Goal: Register for event/course

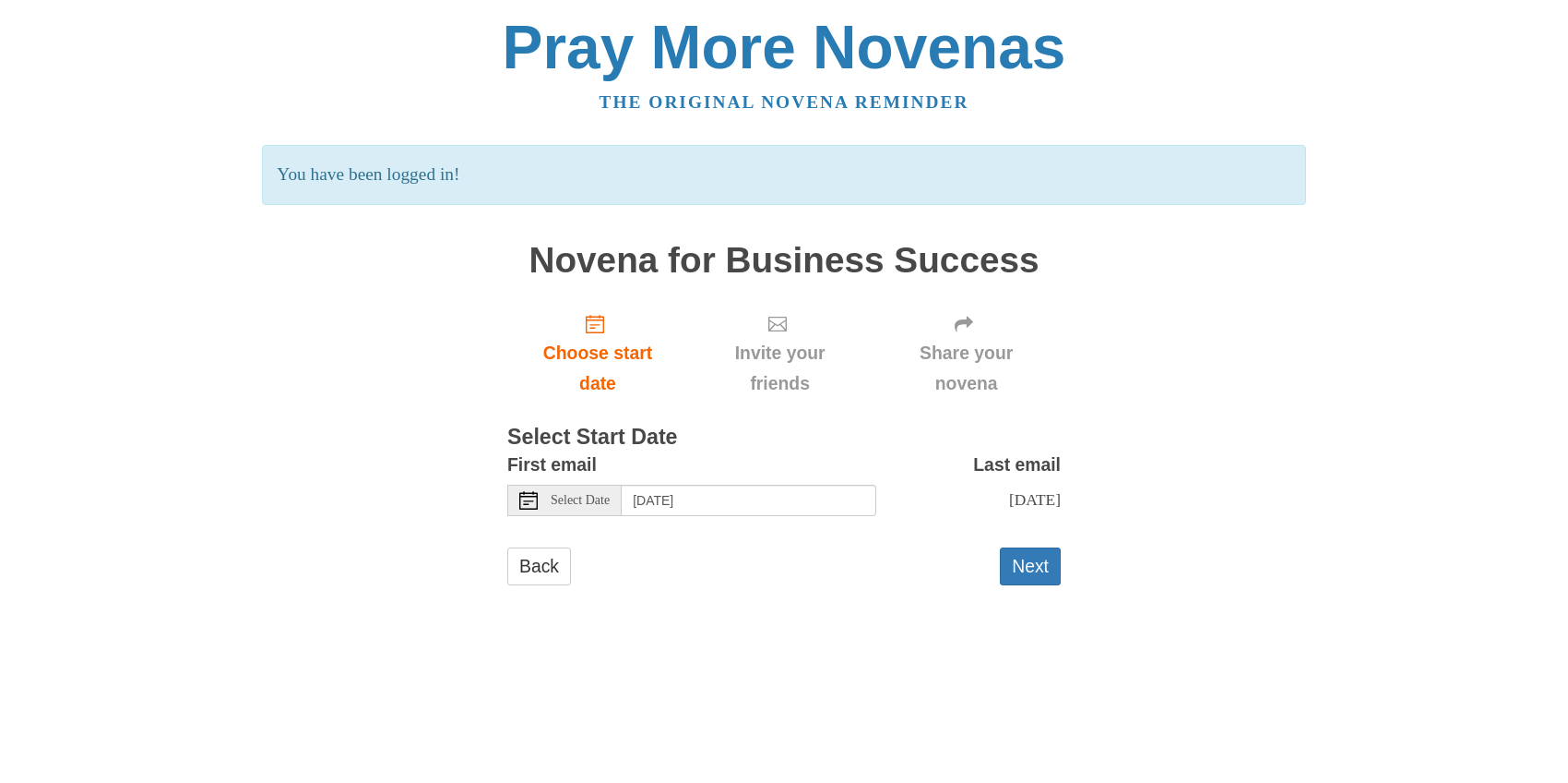
scroll to position [68, 0]
click at [527, 509] on icon at bounding box center [528, 500] width 18 height 18
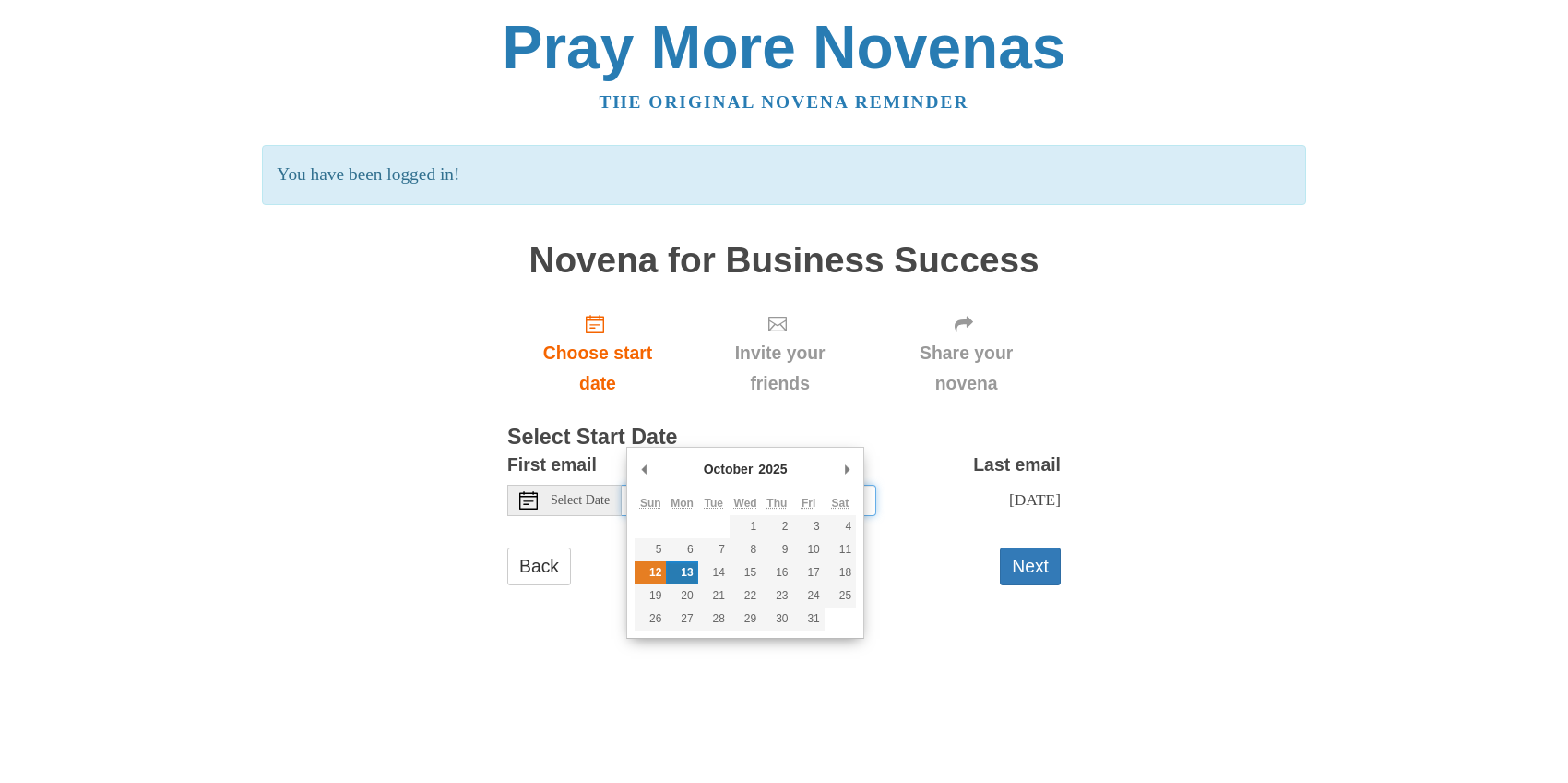
type input "[DATE]"
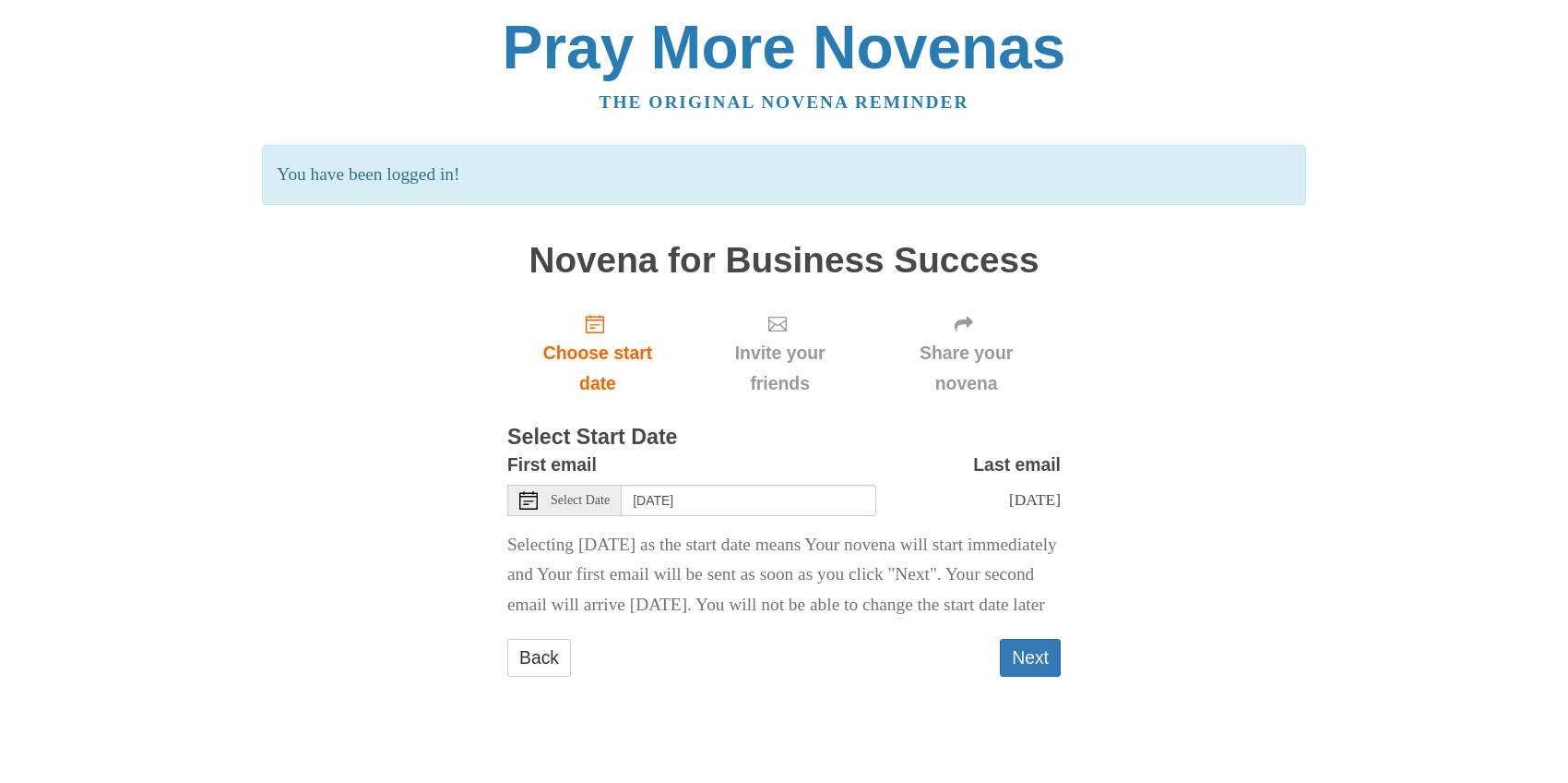
scroll to position [257, 0]
click at [1026, 677] on button "Next" at bounding box center [1030, 657] width 61 height 38
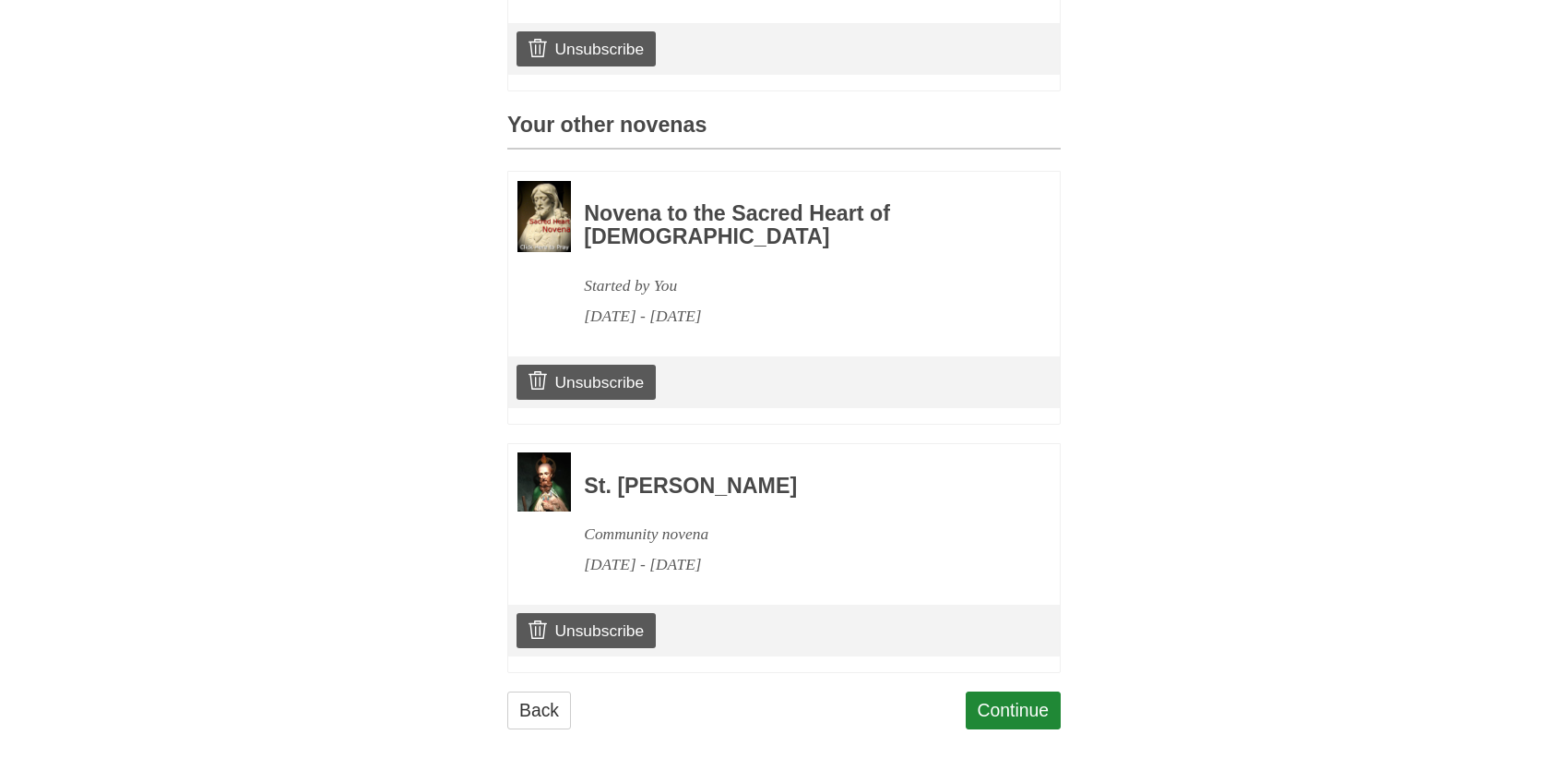
scroll to position [1190, 0]
click at [970, 694] on link "Continue" at bounding box center [1014, 710] width 96 height 38
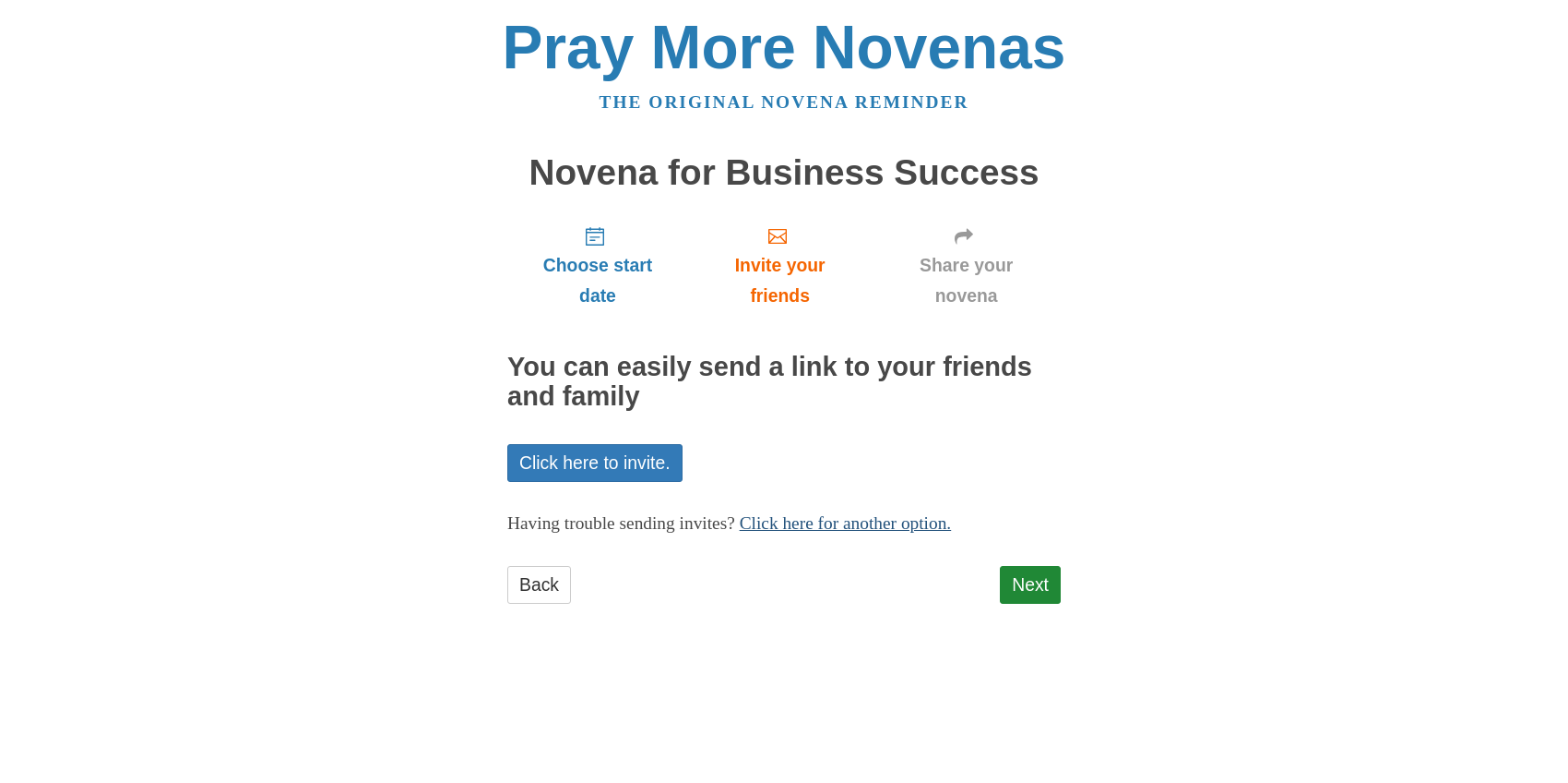
scroll to position [115, 0]
click at [1021, 604] on link "Next" at bounding box center [1030, 584] width 61 height 38
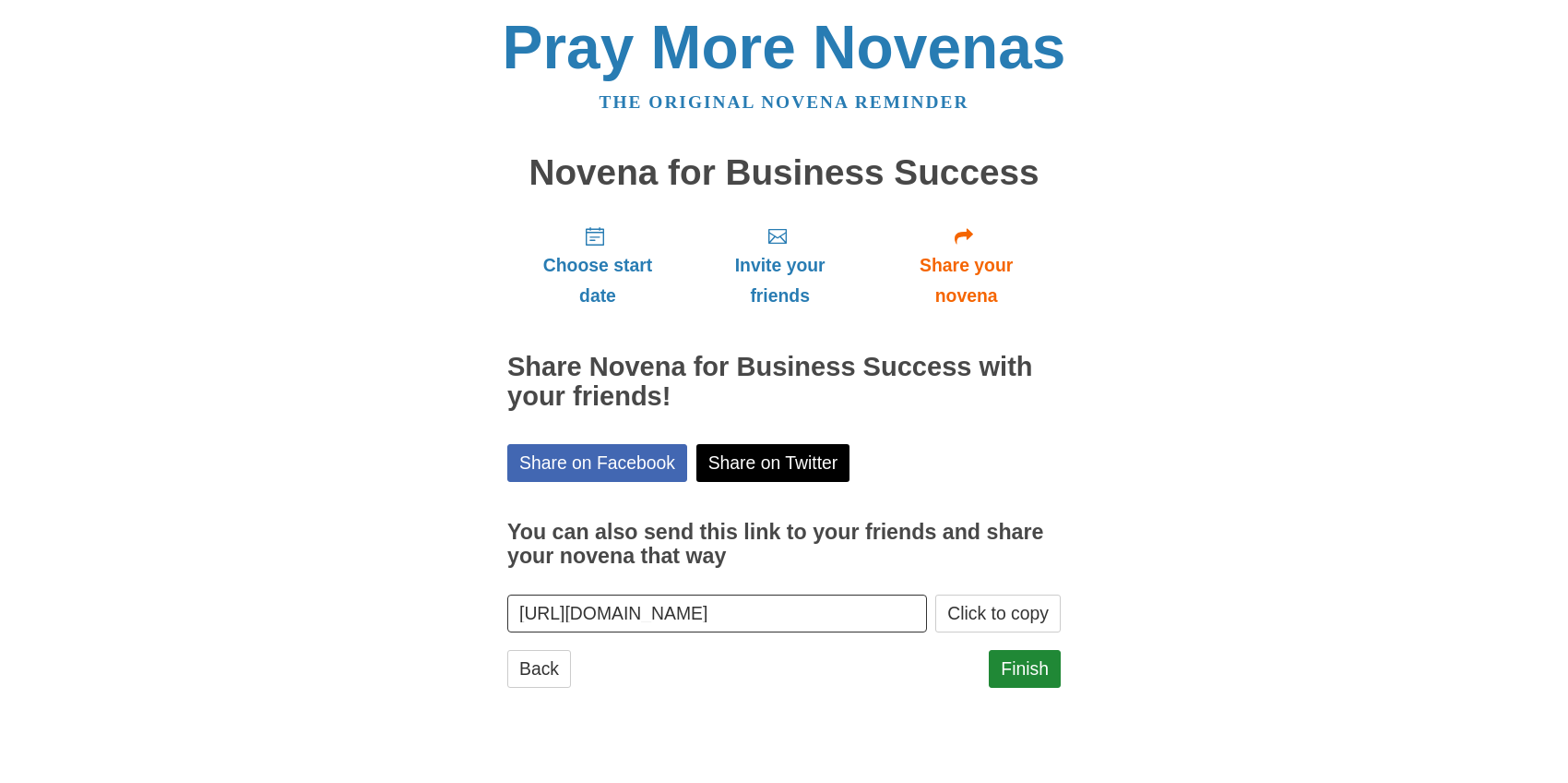
scroll to position [177, 0]
click at [1023, 688] on link "Finish" at bounding box center [1024, 668] width 72 height 38
